Goal: Find specific page/section

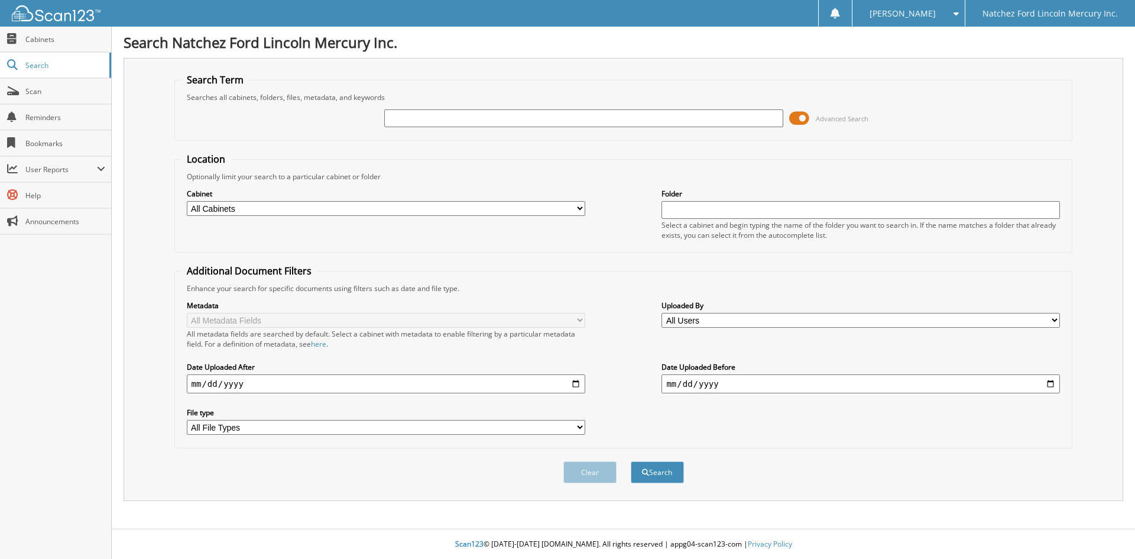
click at [653, 127] on div at bounding box center [583, 118] width 399 height 20
click at [640, 122] on input "text" at bounding box center [583, 118] width 399 height 18
type input "g4185"
click at [800, 115] on span at bounding box center [799, 118] width 20 height 18
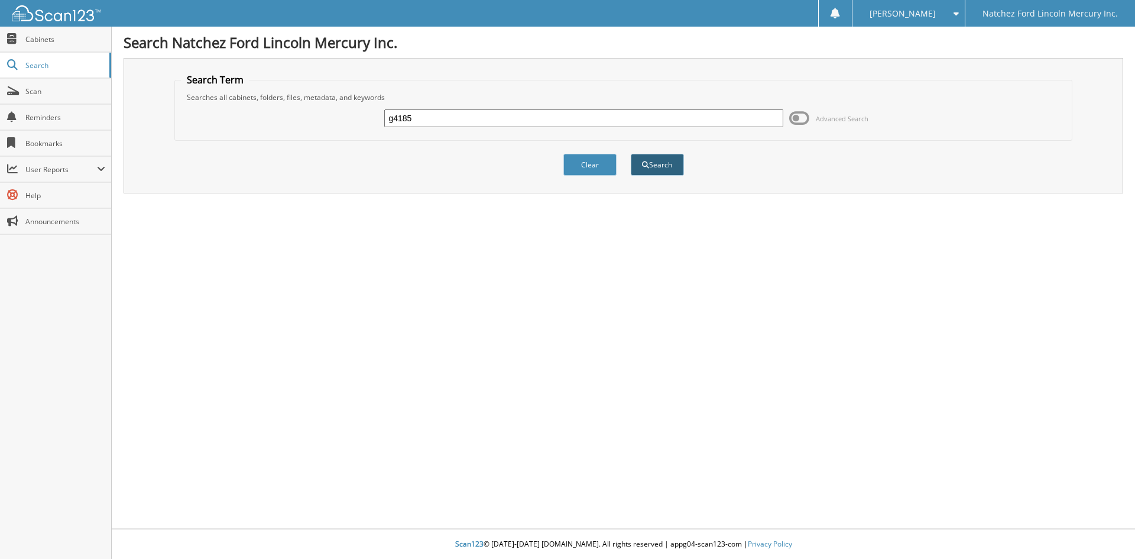
click at [658, 164] on button "Search" at bounding box center [657, 165] width 53 height 22
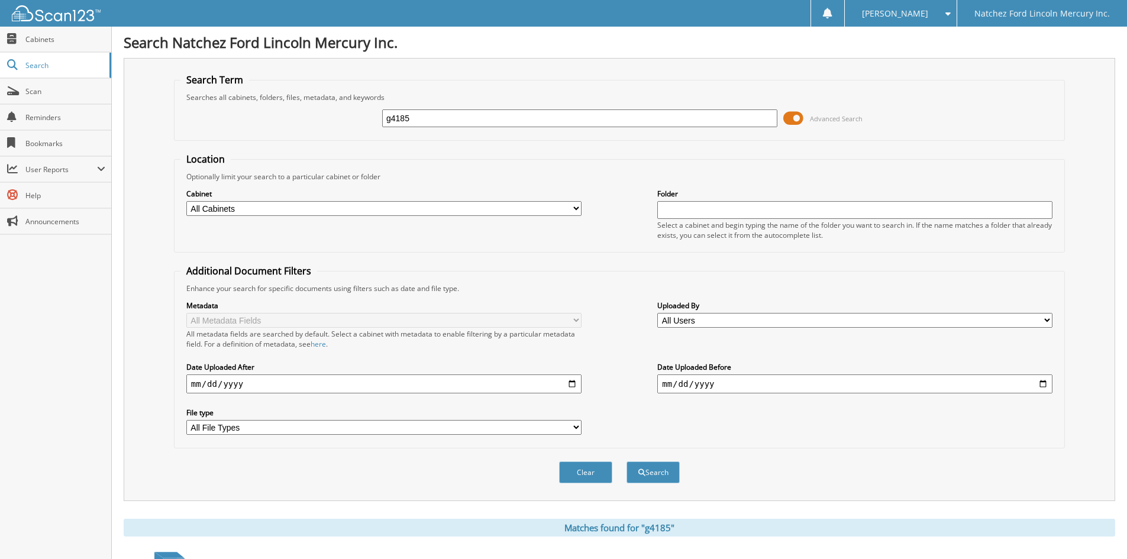
click at [794, 116] on span at bounding box center [793, 118] width 20 height 18
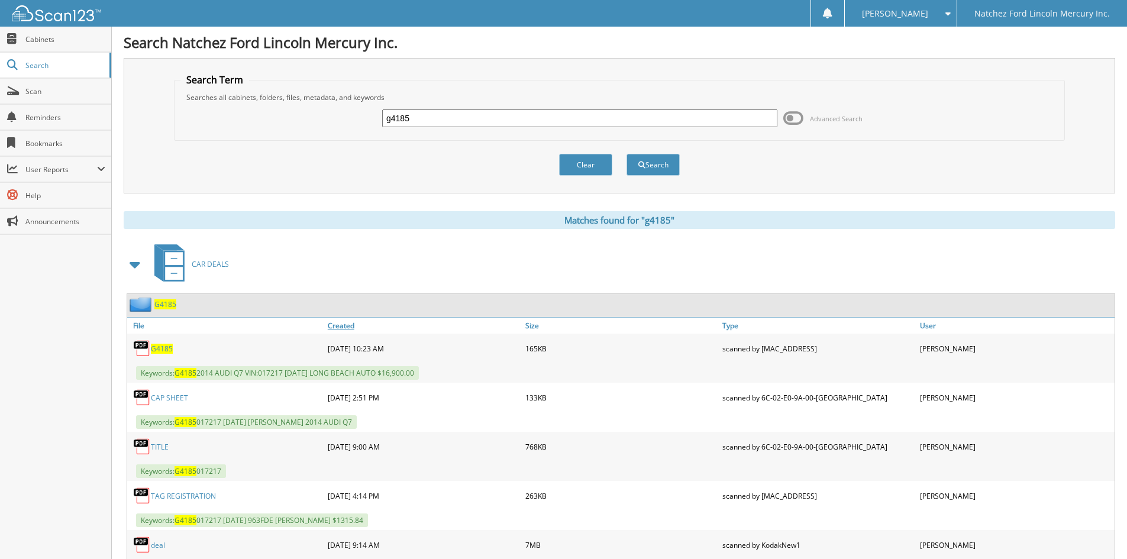
scroll to position [59, 0]
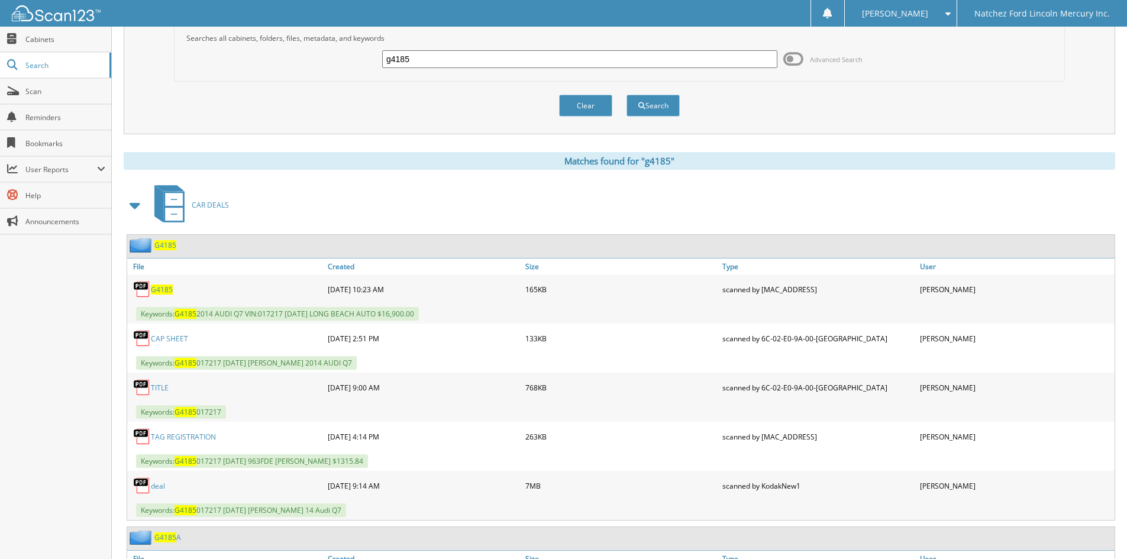
click at [157, 485] on link "deal" at bounding box center [158, 486] width 14 height 10
